Goal: Information Seeking & Learning: Stay updated

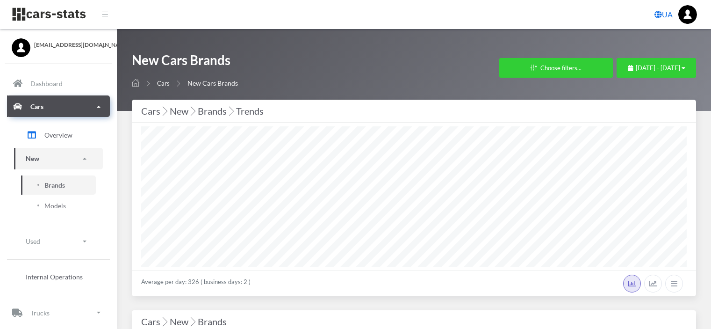
select select "25"
click at [642, 68] on span "September 1, 2025 - September 4, 2025" at bounding box center [658, 67] width 44 height 7
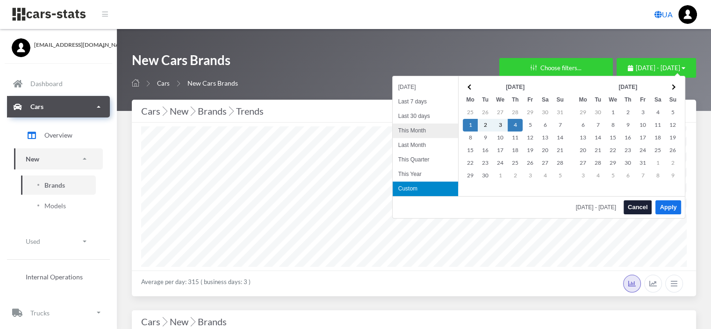
click at [415, 130] on li "This Month" at bounding box center [425, 130] width 65 height 14
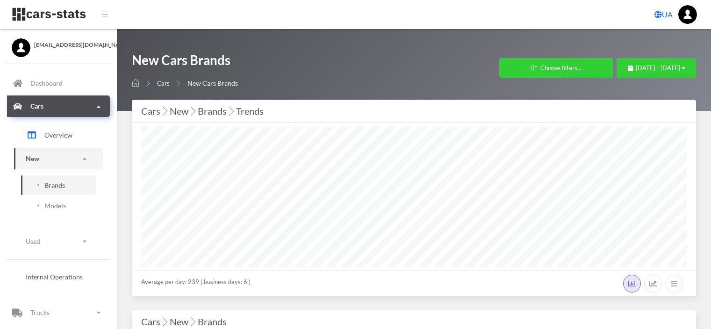
select select "25"
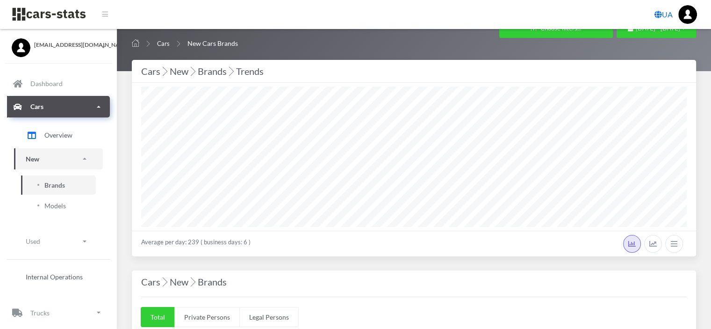
scroll to position [93, 0]
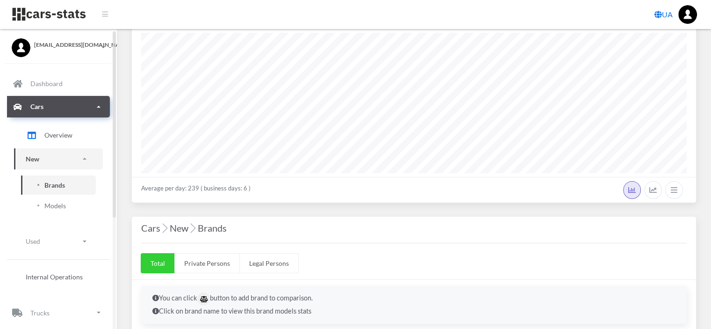
click at [59, 182] on span "Brands" at bounding box center [54, 185] width 21 height 10
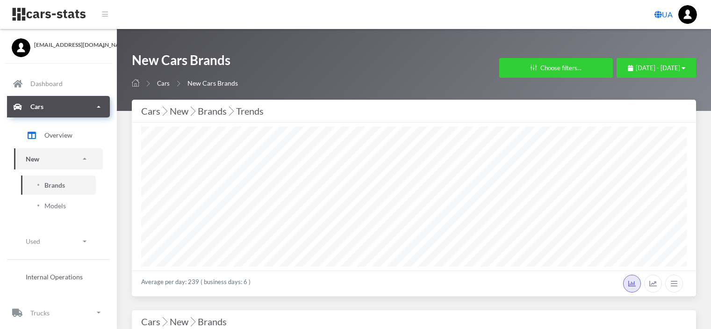
select select "25"
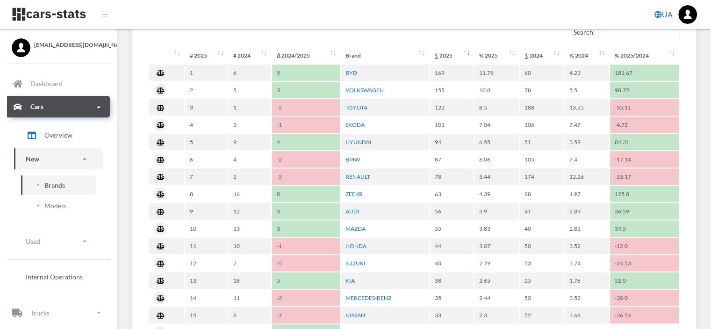
scroll to position [526, 0]
